Goal: Task Accomplishment & Management: Manage account settings

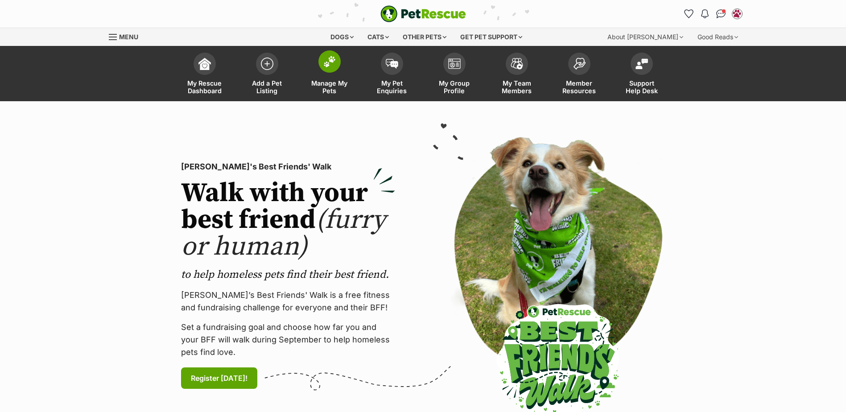
drag, startPoint x: 0, startPoint y: 0, endPoint x: 329, endPoint y: 62, distance: 335.0
click at [329, 62] on img at bounding box center [329, 62] width 12 height 12
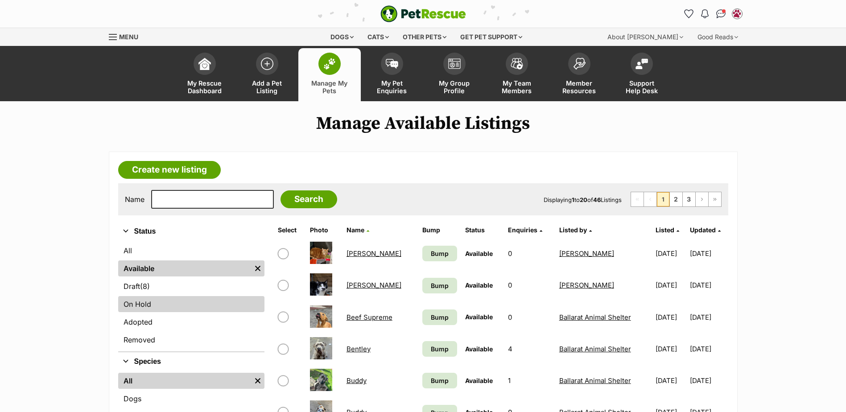
click at [142, 304] on link "On Hold" at bounding box center [191, 304] width 146 height 16
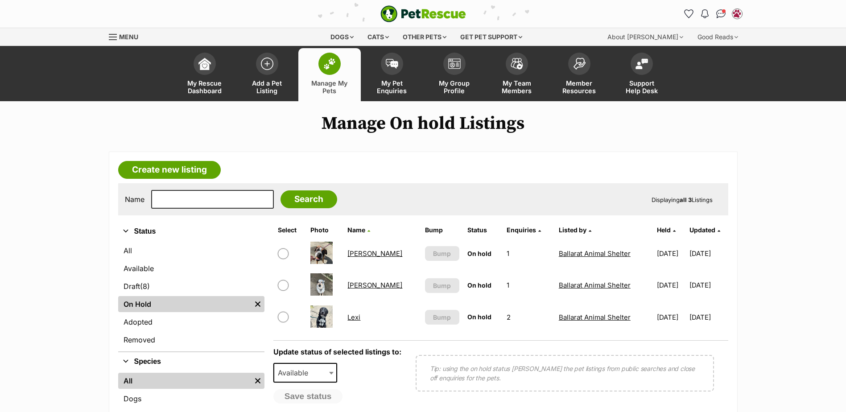
click at [362, 323] on td "Lexi" at bounding box center [382, 317] width 76 height 31
click at [364, 319] on td "Lexi" at bounding box center [382, 317] width 76 height 31
click at [360, 319] on link "Lexi" at bounding box center [354, 317] width 13 height 8
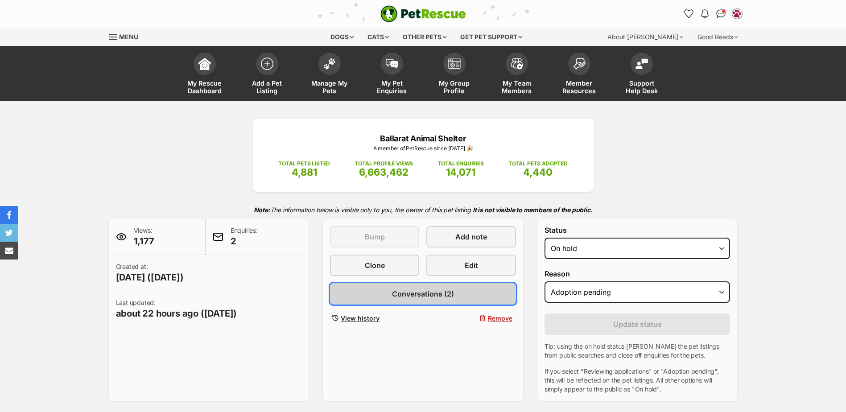
click at [397, 292] on span "Conversations (2)" at bounding box center [423, 294] width 62 height 11
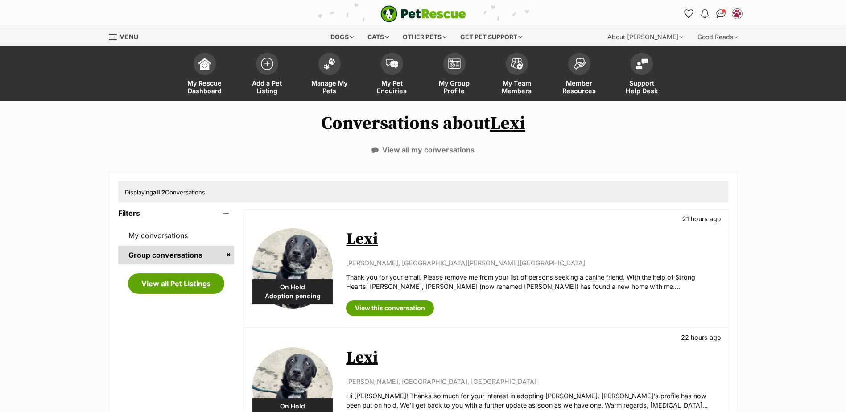
click at [506, 124] on link "Lexi" at bounding box center [507, 123] width 35 height 22
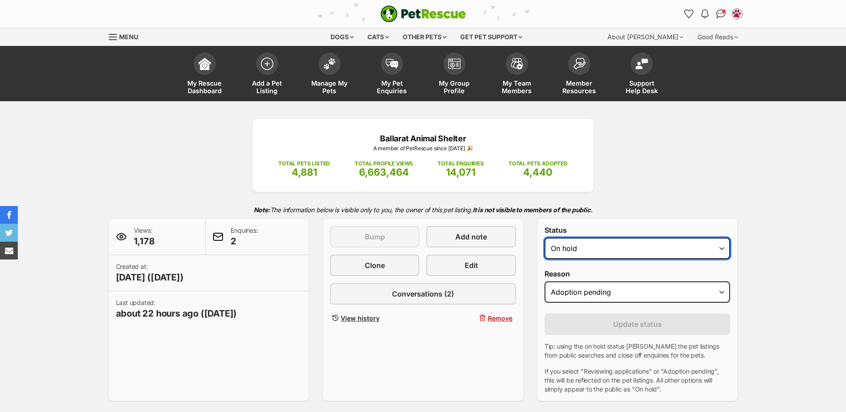
click at [601, 244] on select "Draft - not available as listing has enquires Available On hold Adopted" at bounding box center [638, 248] width 186 height 21
select select "rehomed"
click at [545, 238] on select "Draft - not available as listing has enquires Available On hold Adopted" at bounding box center [638, 248] width 186 height 21
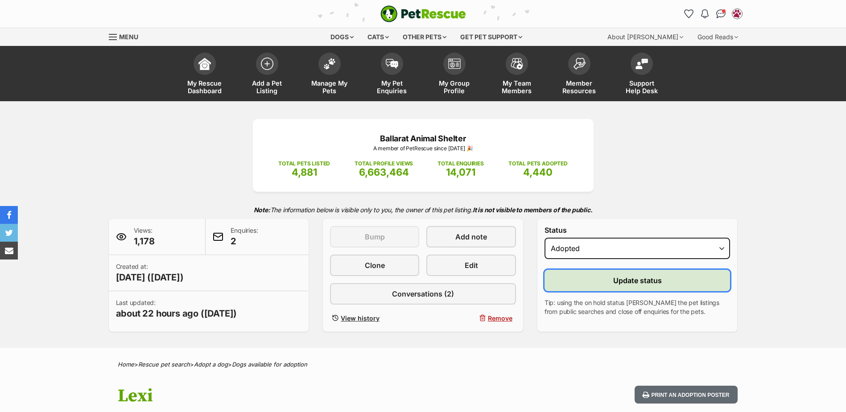
click at [617, 281] on span "Update status" at bounding box center [637, 280] width 49 height 11
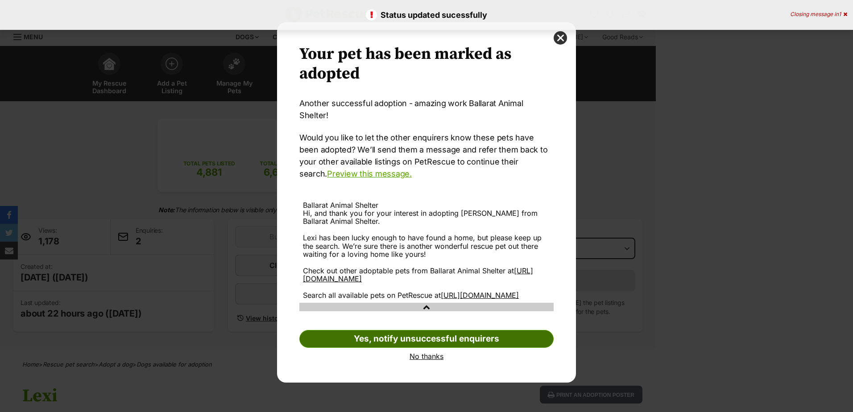
click at [388, 339] on link "Yes, notify unsuccessful enquirers" at bounding box center [426, 339] width 254 height 18
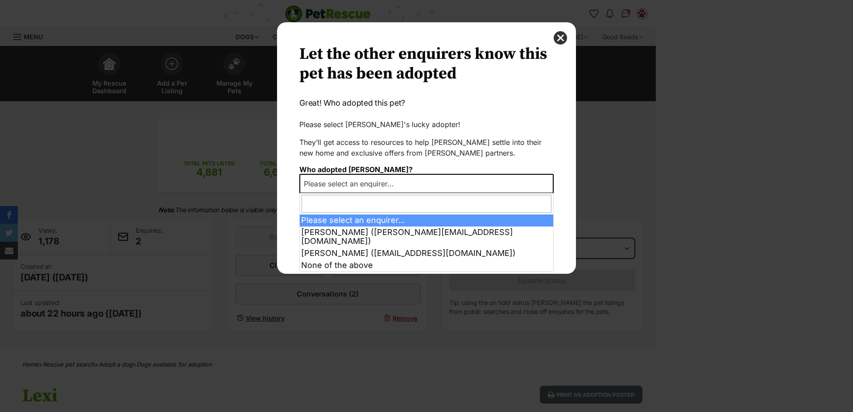
click at [381, 182] on span "Please select an enquirer..." at bounding box center [351, 184] width 103 height 12
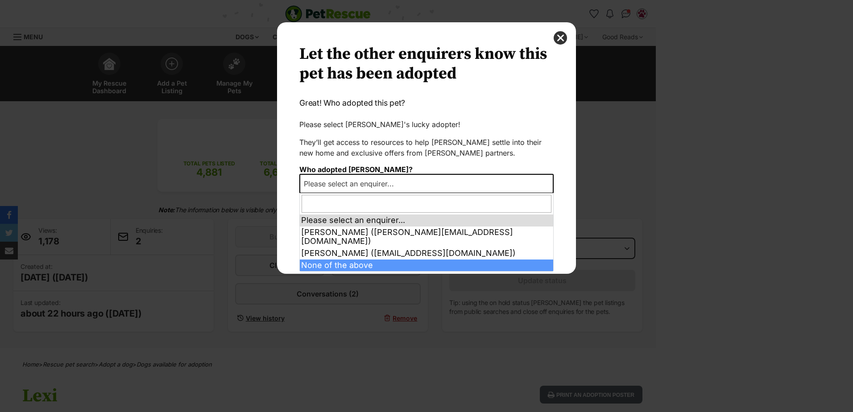
select select "other"
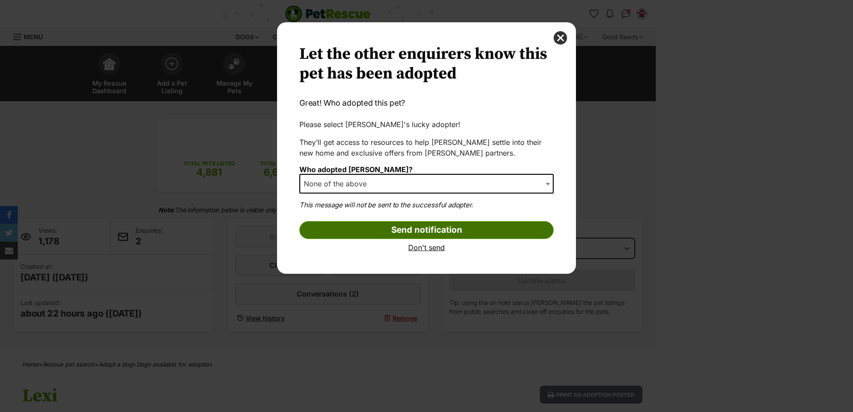
click at [349, 228] on input "Send notification" at bounding box center [426, 230] width 254 height 18
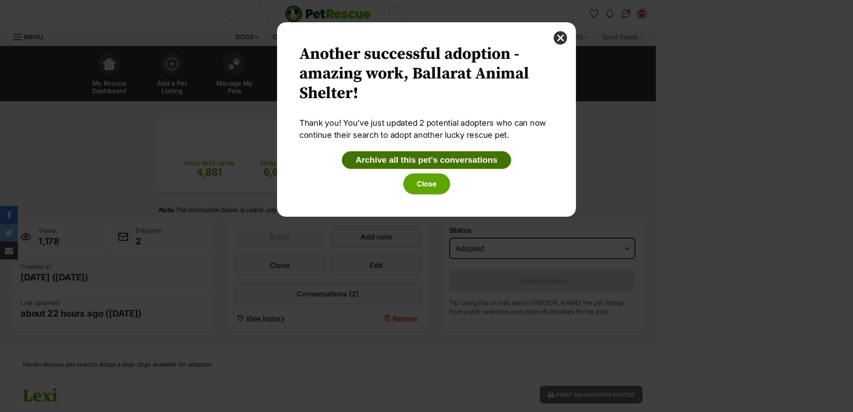
click at [429, 154] on button "Archive all this pet's conversations" at bounding box center [427, 160] width 170 height 18
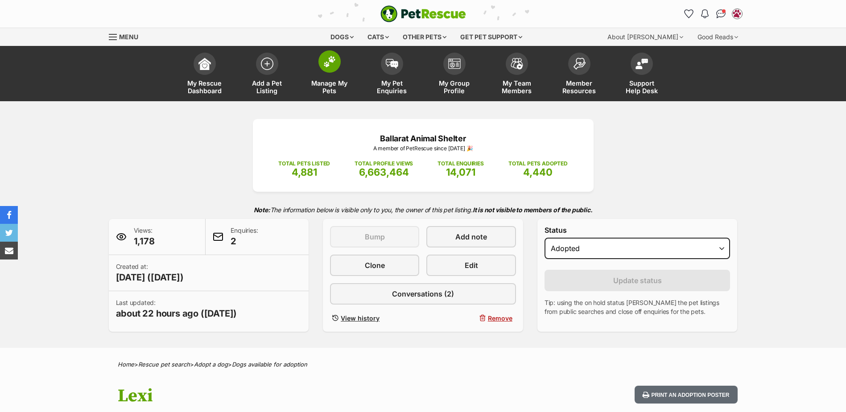
click at [335, 69] on span at bounding box center [330, 61] width 22 height 22
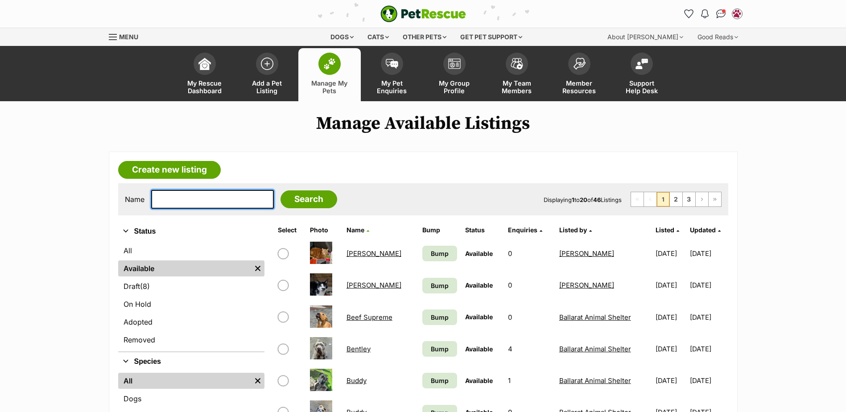
click at [209, 201] on input "text" at bounding box center [212, 199] width 123 height 19
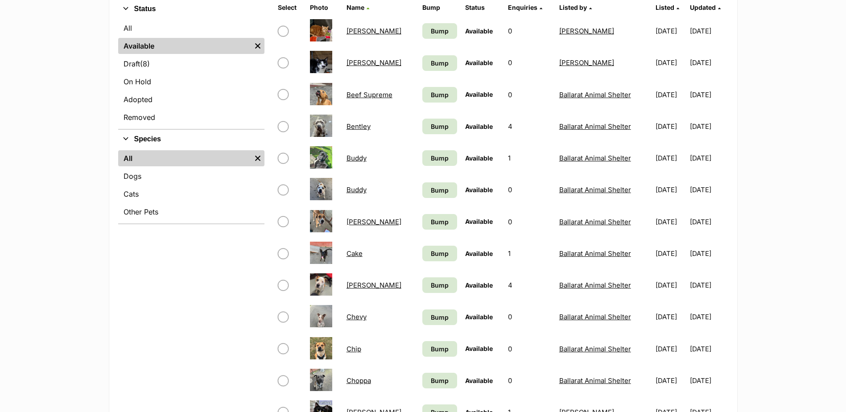
scroll to position [223, 0]
click at [149, 97] on link "Adopted" at bounding box center [191, 99] width 146 height 16
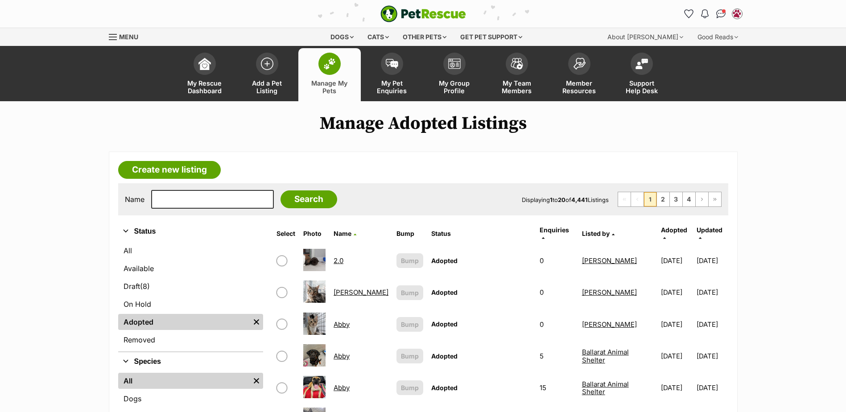
click at [672, 230] on link "Adopted" at bounding box center [674, 233] width 26 height 15
click at [663, 230] on span "Adopted" at bounding box center [674, 230] width 26 height 8
click at [668, 228] on span "Adopted" at bounding box center [674, 230] width 26 height 8
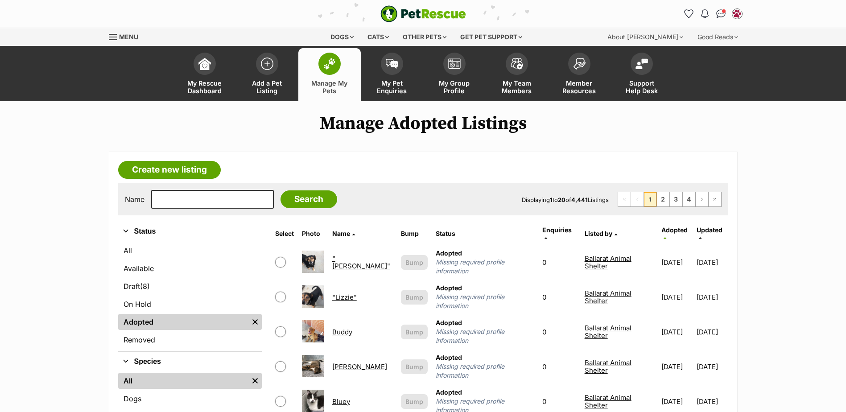
click at [668, 228] on span "Adopted" at bounding box center [675, 230] width 26 height 8
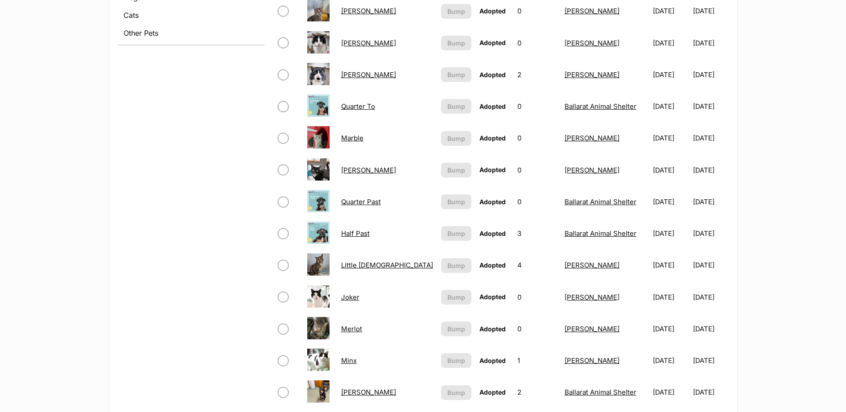
scroll to position [357, 0]
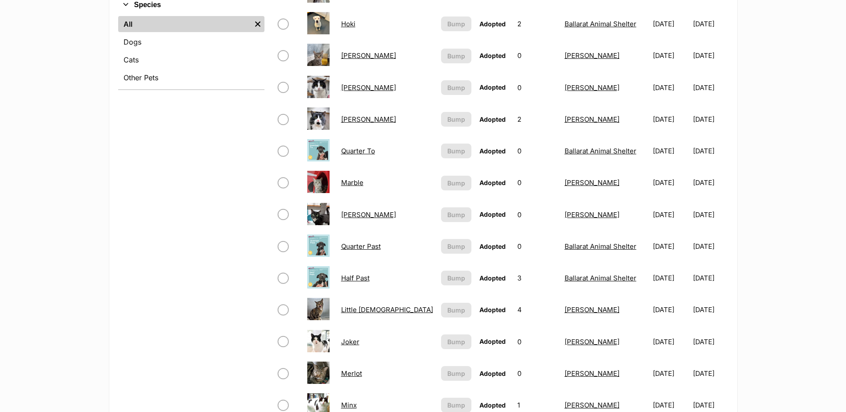
click at [354, 90] on link "Joey" at bounding box center [368, 87] width 55 height 8
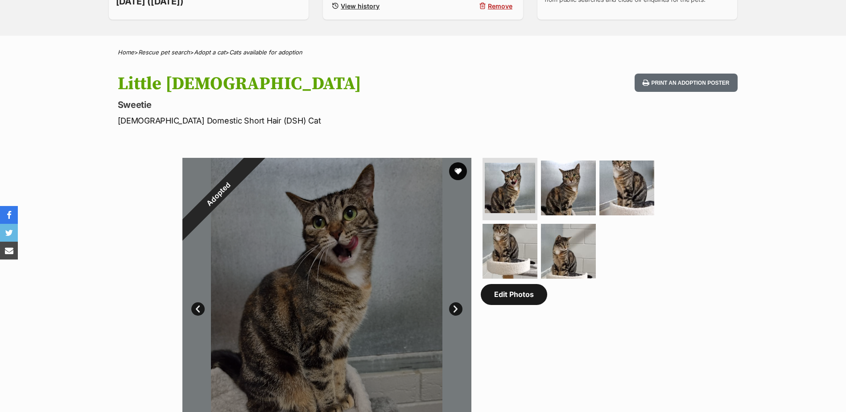
click at [519, 293] on link "Edit Photos" at bounding box center [514, 294] width 66 height 21
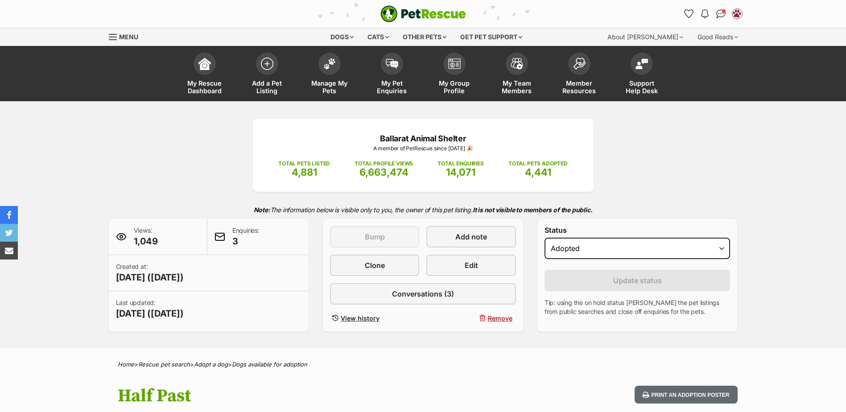
scroll to position [312, 0]
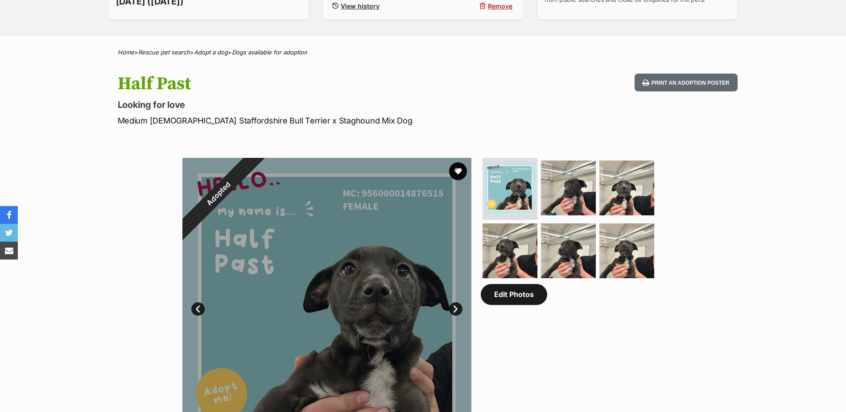
click at [525, 302] on link "Edit Photos" at bounding box center [514, 294] width 66 height 21
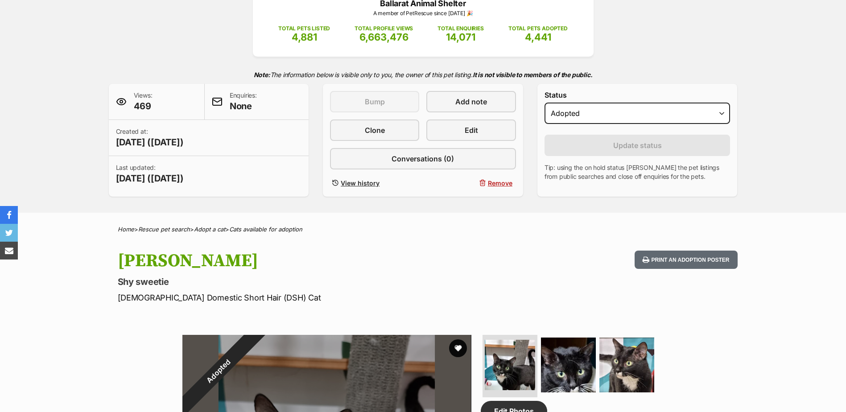
scroll to position [312, 0]
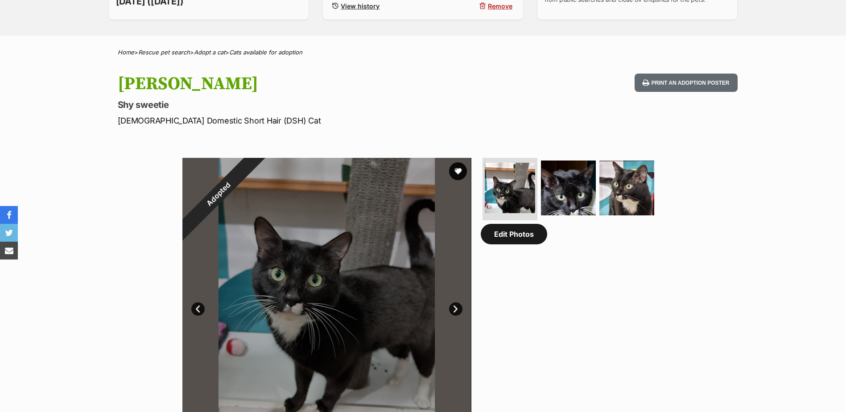
click at [531, 238] on link "Edit Photos" at bounding box center [514, 234] width 66 height 21
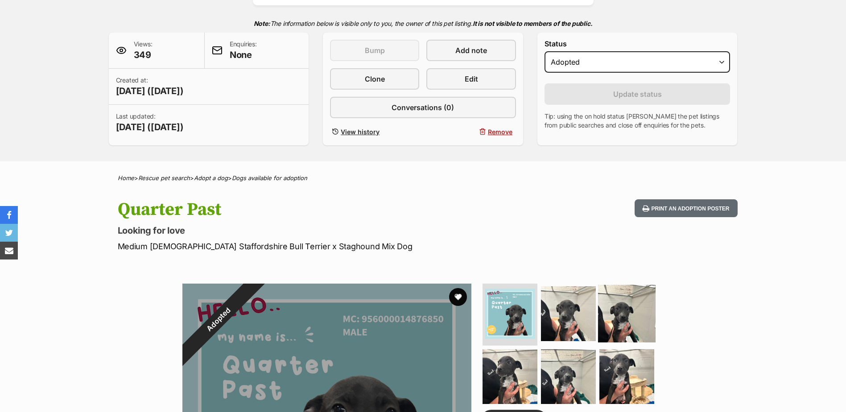
scroll to position [312, 0]
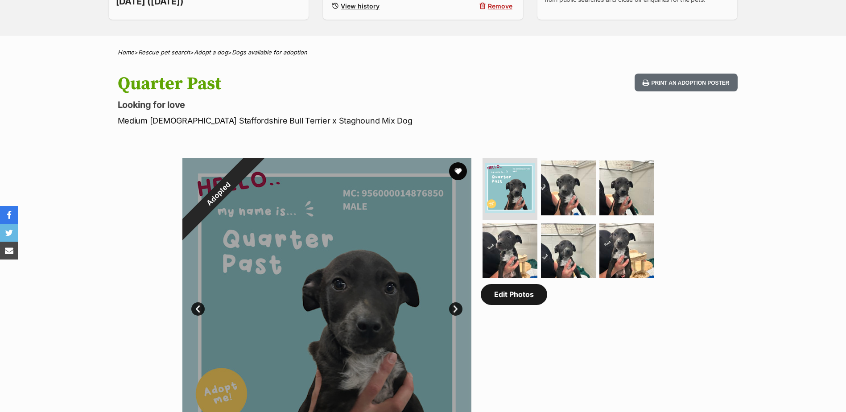
click at [519, 295] on link "Edit Photos" at bounding box center [514, 294] width 66 height 21
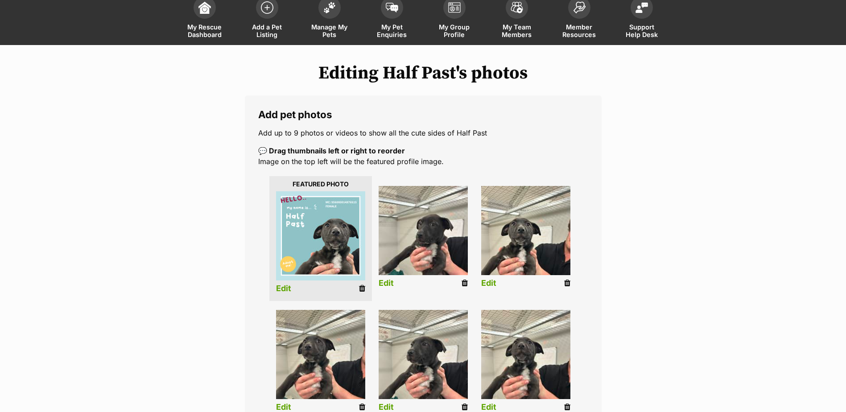
scroll to position [89, 0]
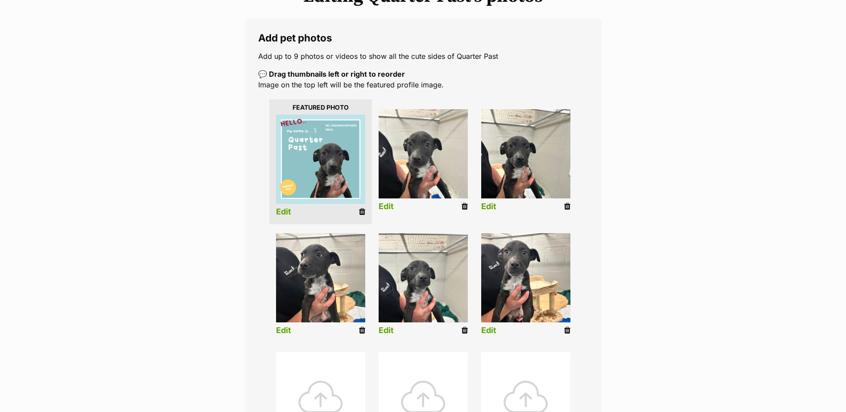
scroll to position [223, 0]
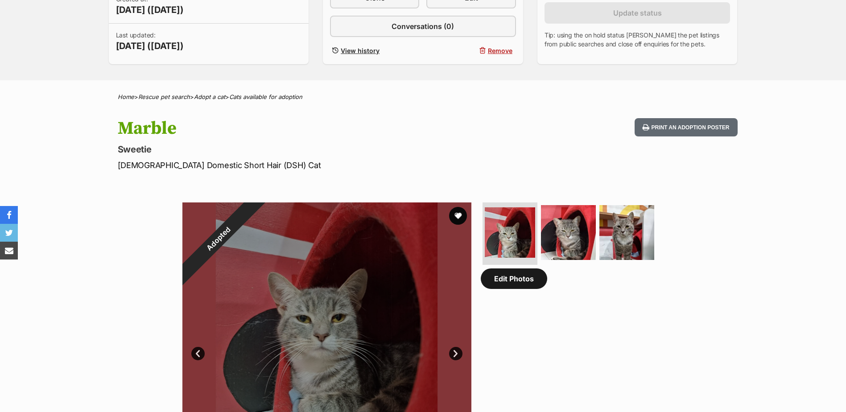
click at [524, 275] on link "Edit Photos" at bounding box center [514, 279] width 66 height 21
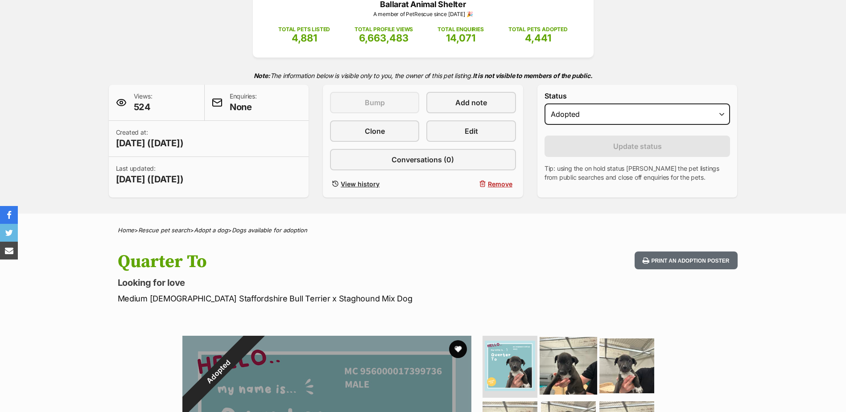
scroll to position [312, 0]
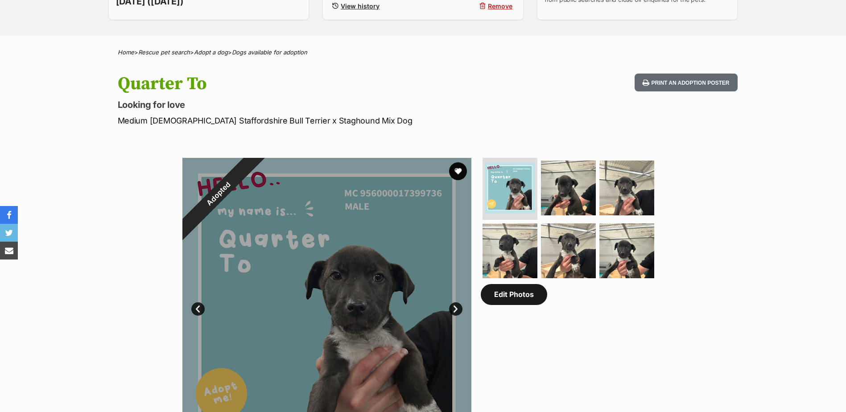
click at [513, 301] on link "Edit Photos" at bounding box center [514, 294] width 66 height 21
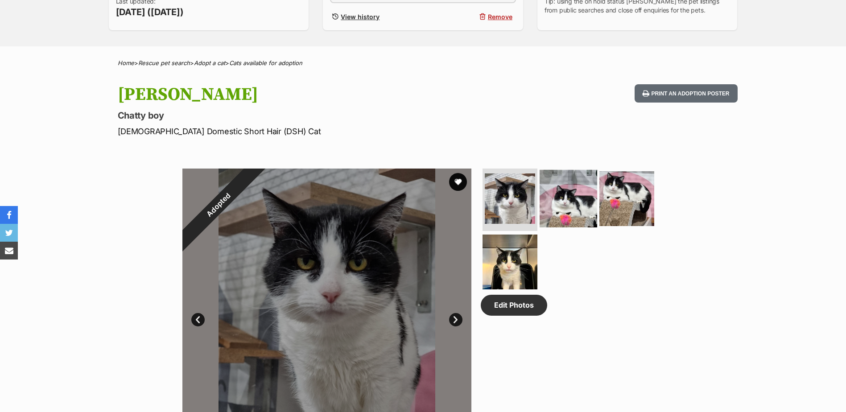
scroll to position [312, 0]
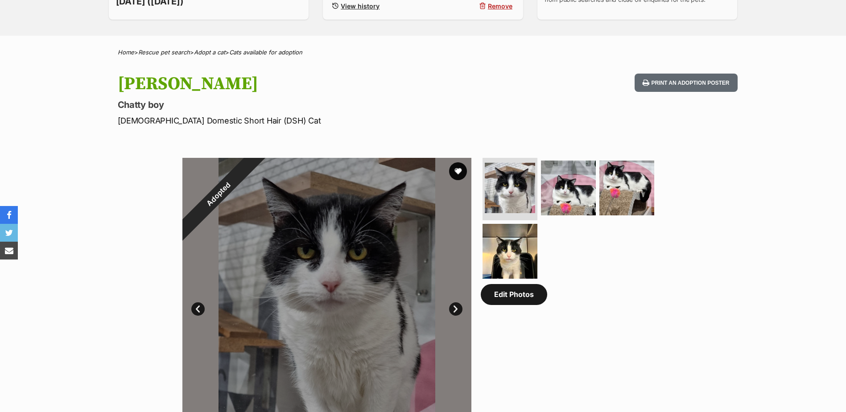
click at [502, 300] on link "Edit Photos" at bounding box center [514, 294] width 66 height 21
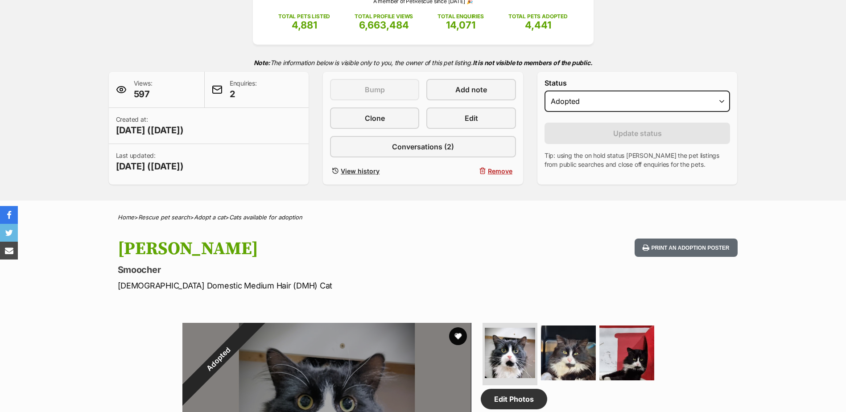
scroll to position [268, 0]
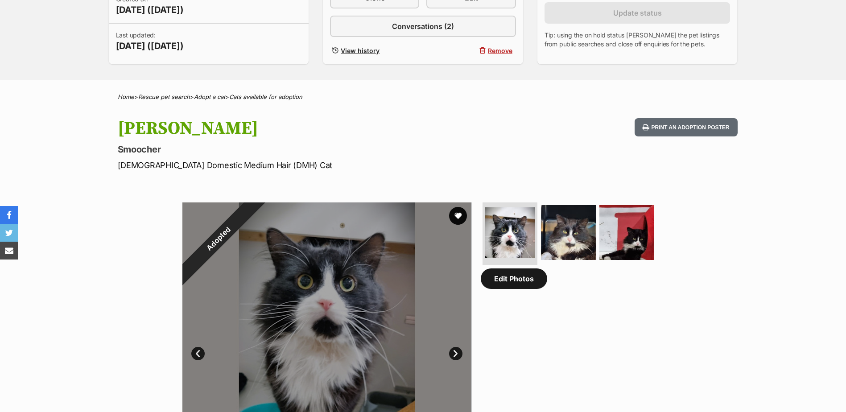
click at [518, 284] on link "Edit Photos" at bounding box center [514, 279] width 66 height 21
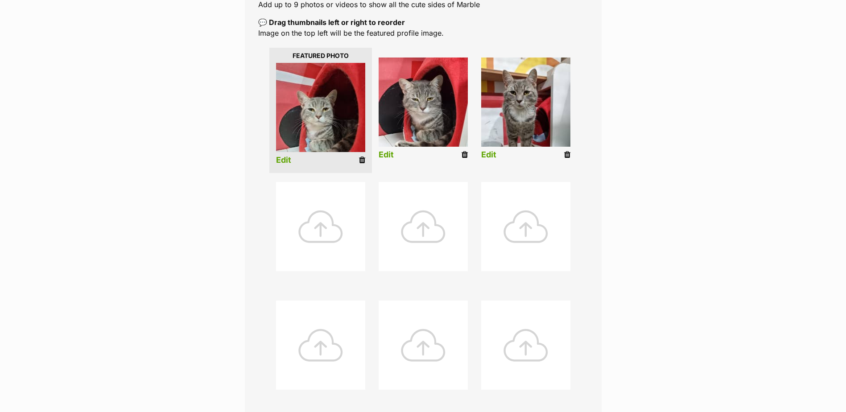
scroll to position [89, 0]
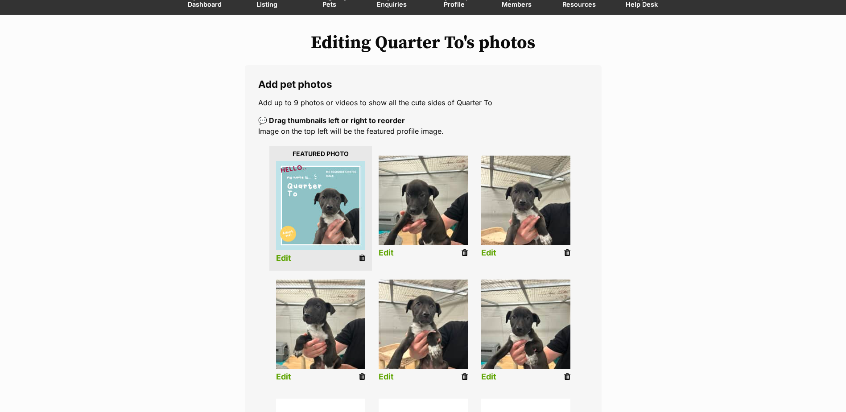
scroll to position [223, 0]
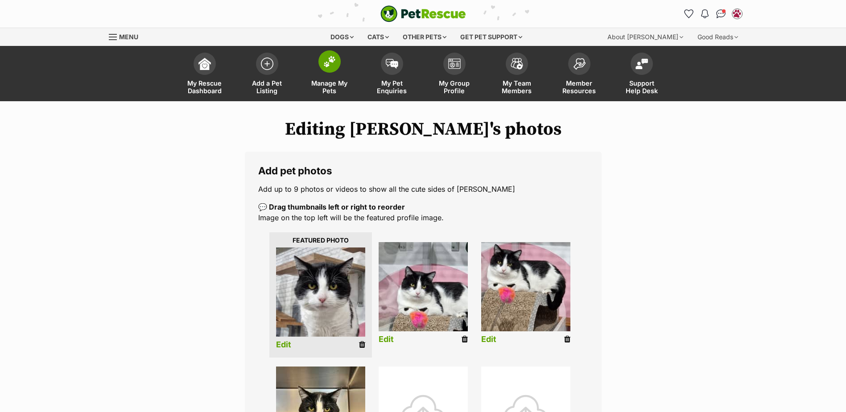
click at [327, 62] on img at bounding box center [329, 62] width 12 height 12
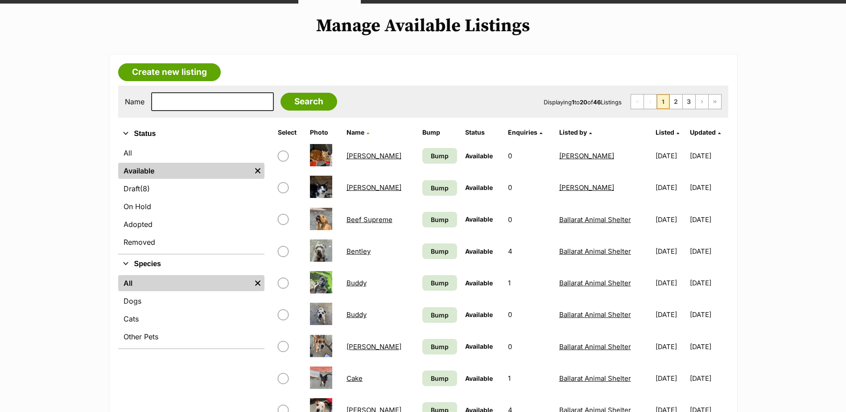
scroll to position [134, 0]
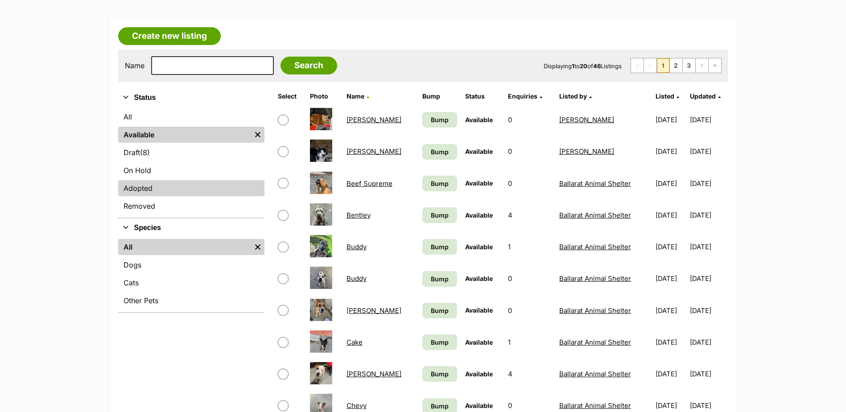
click at [142, 190] on link "Adopted" at bounding box center [191, 188] width 146 height 16
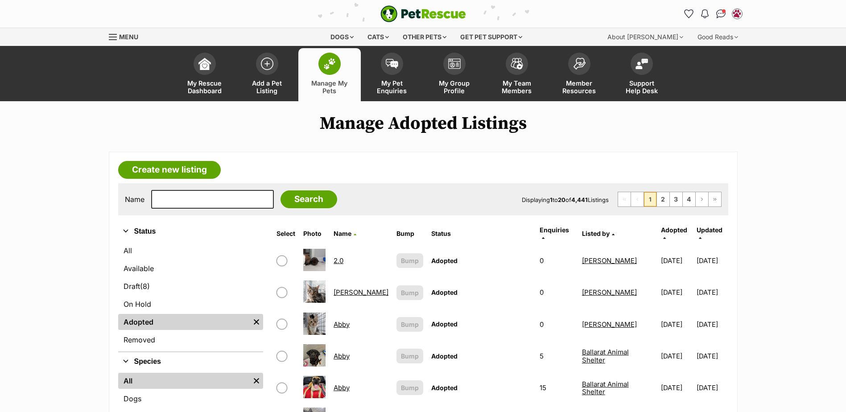
click at [662, 230] on span "Adopted" at bounding box center [674, 230] width 26 height 8
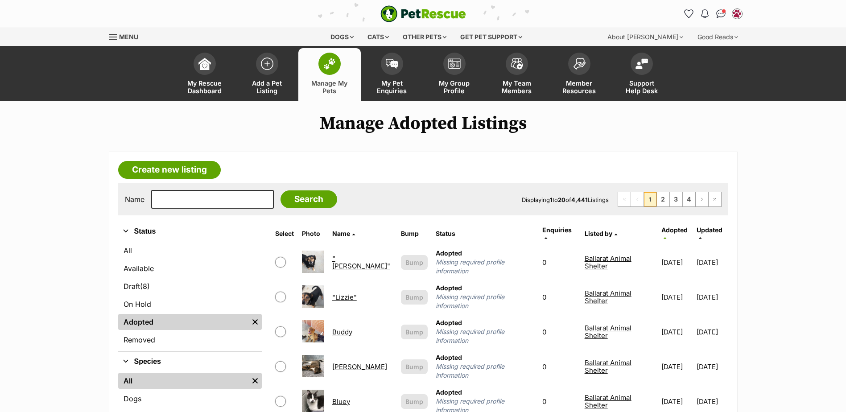
click at [665, 235] on th "Adopted" at bounding box center [677, 233] width 38 height 21
click at [667, 231] on span "Adopted" at bounding box center [675, 230] width 26 height 8
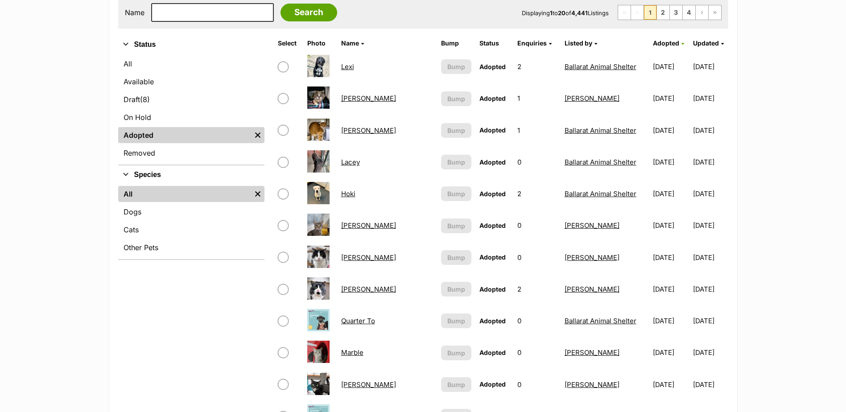
scroll to position [178, 0]
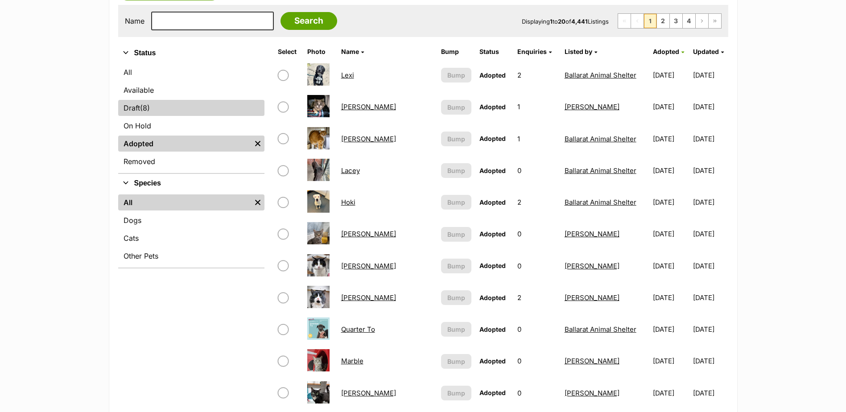
click at [127, 114] on link "Draft (8) Items" at bounding box center [191, 108] width 146 height 16
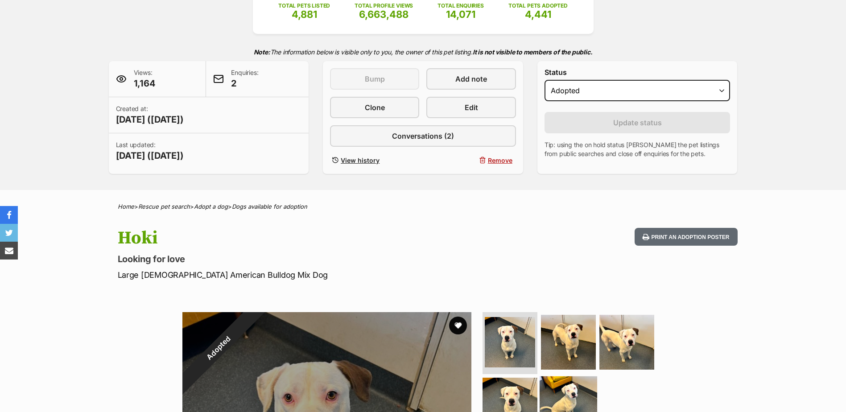
scroll to position [312, 0]
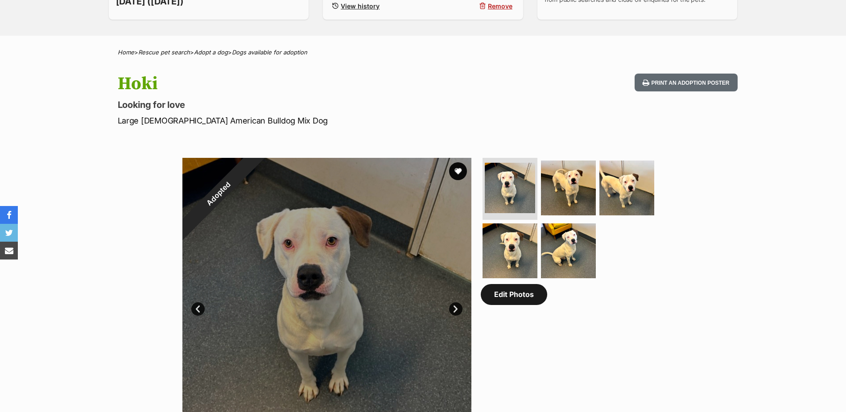
click at [495, 299] on link "Edit Photos" at bounding box center [514, 294] width 66 height 21
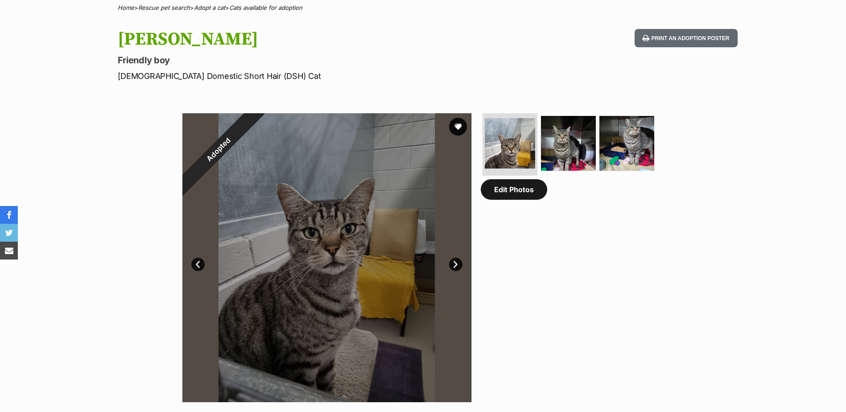
click at [507, 197] on link "Edit Photos" at bounding box center [514, 189] width 66 height 21
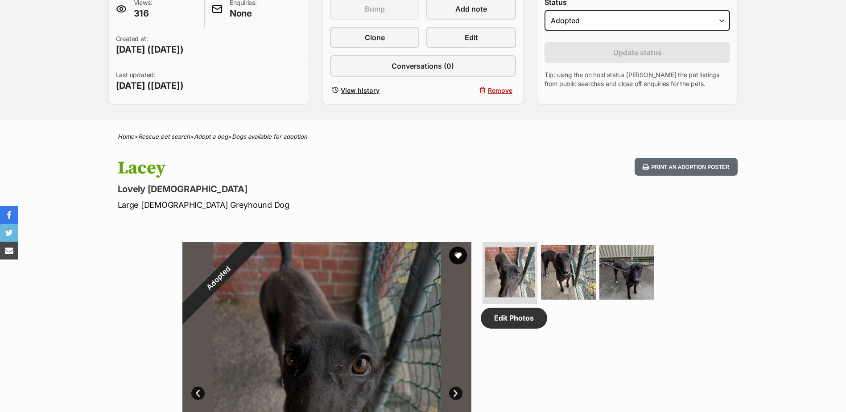
scroll to position [268, 0]
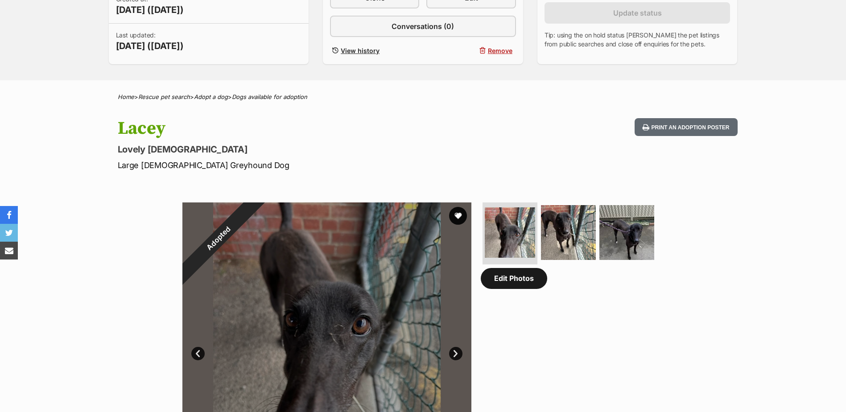
click at [517, 285] on link "Edit Photos" at bounding box center [514, 278] width 66 height 21
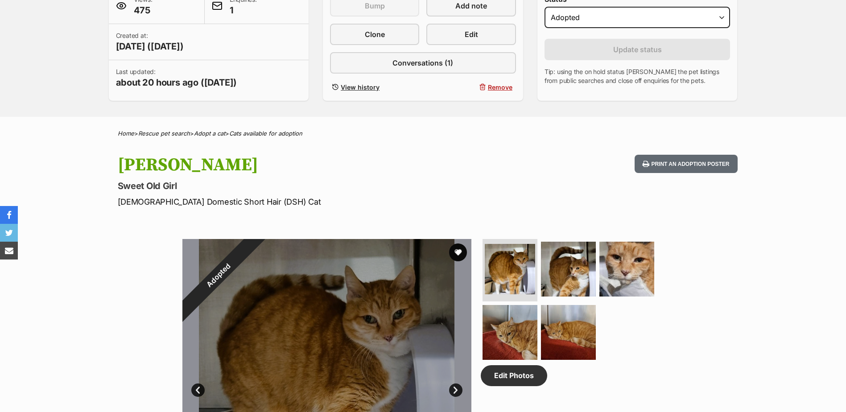
scroll to position [312, 0]
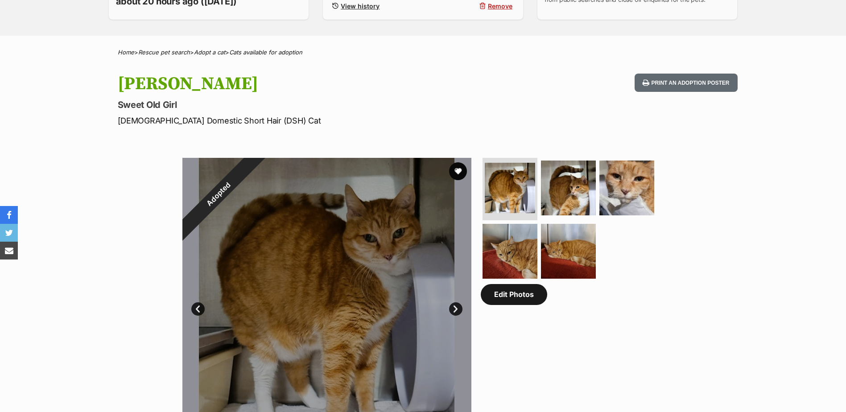
click at [520, 296] on link "Edit Photos" at bounding box center [514, 294] width 66 height 21
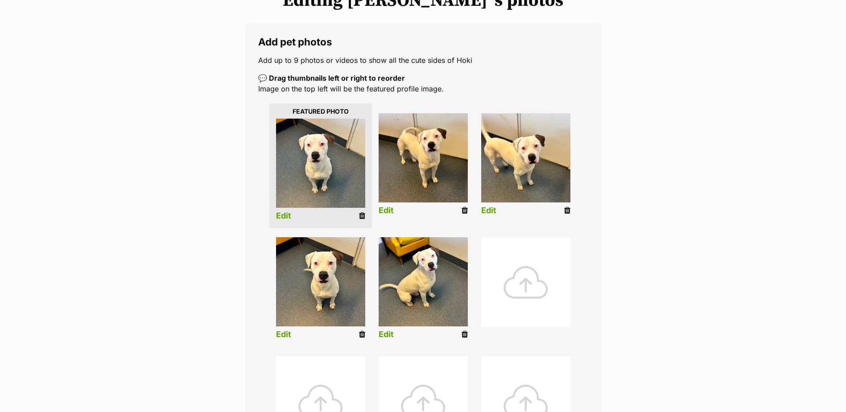
scroll to position [134, 0]
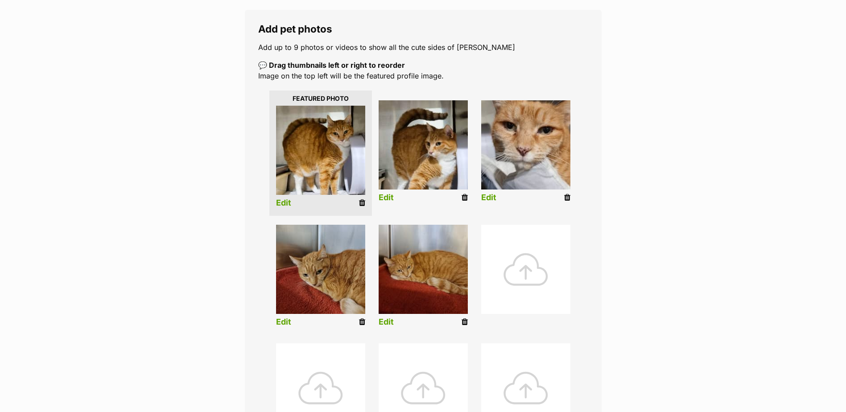
scroll to position [223, 0]
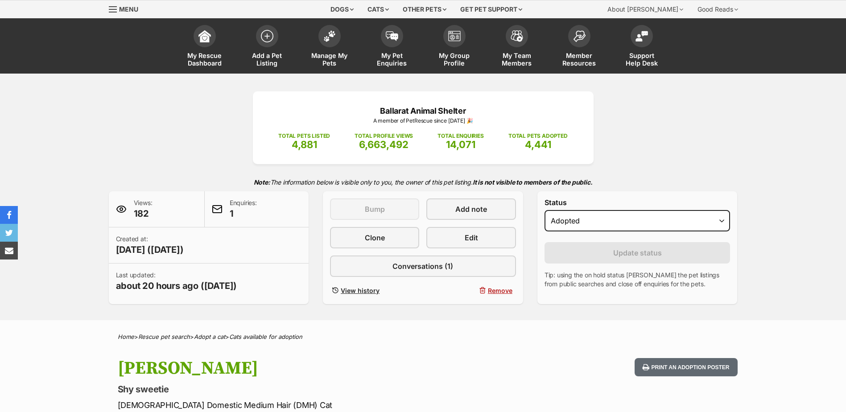
scroll to position [357, 0]
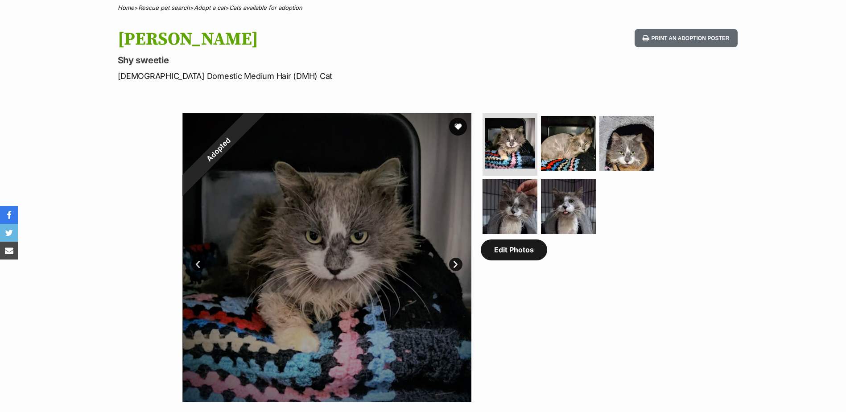
click at [508, 259] on link "Edit Photos" at bounding box center [514, 250] width 66 height 21
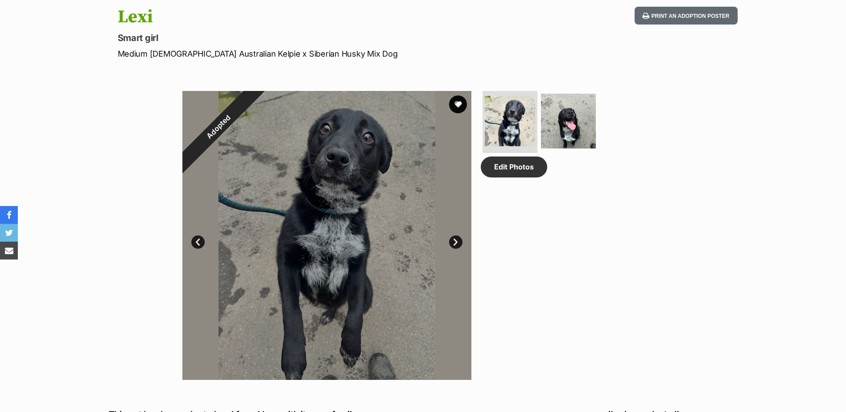
scroll to position [401, 0]
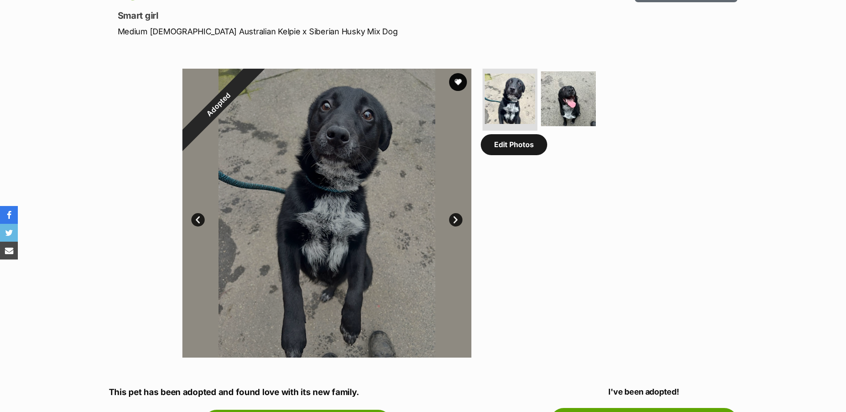
click at [521, 155] on link "Edit Photos" at bounding box center [514, 144] width 66 height 21
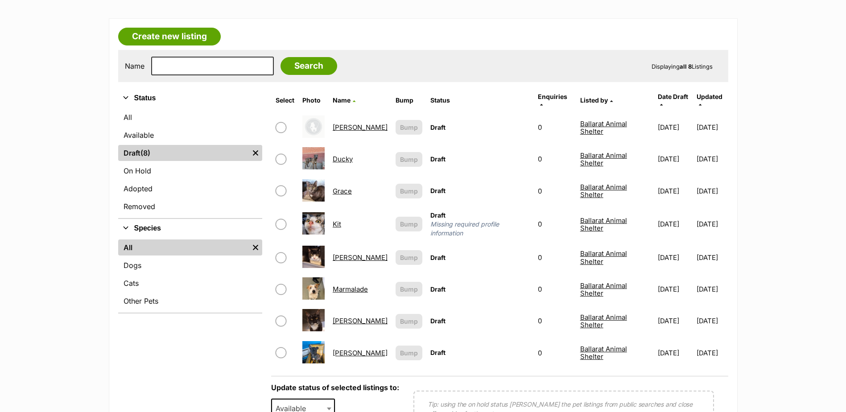
scroll to position [134, 0]
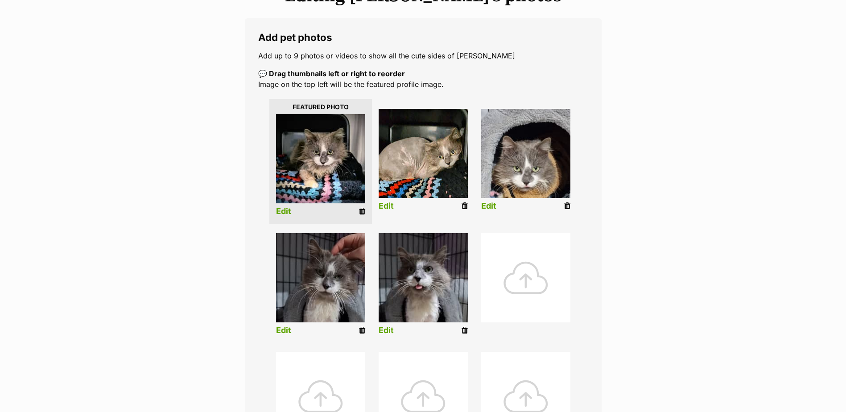
scroll to position [134, 0]
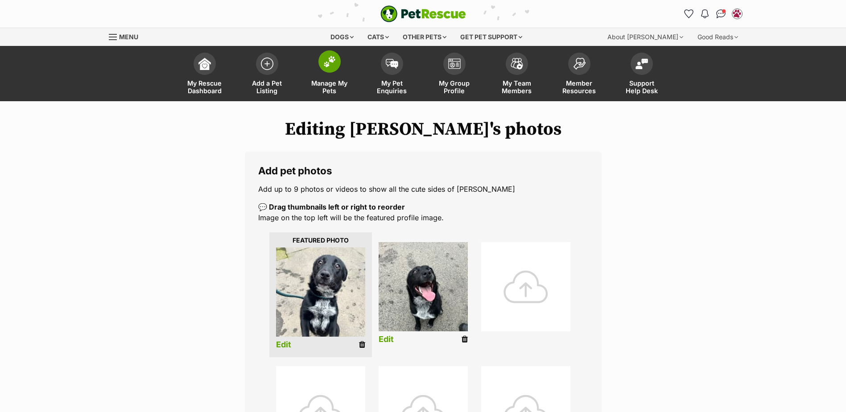
click at [325, 61] on img at bounding box center [329, 62] width 12 height 12
